Goal: Transaction & Acquisition: Download file/media

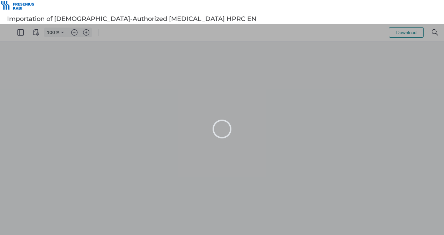
type input "70"
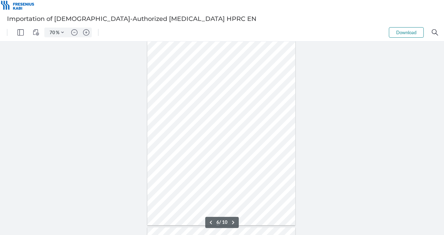
type input "7"
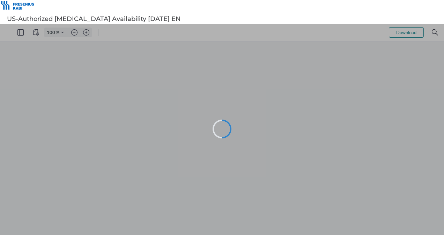
type input "70"
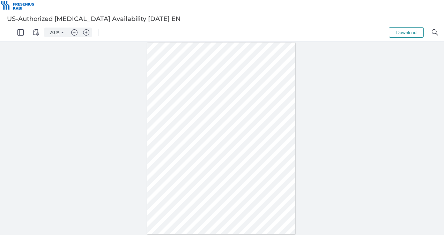
click at [395, 32] on button "Download" at bounding box center [405, 32] width 35 height 10
